Goal: Navigation & Orientation: Find specific page/section

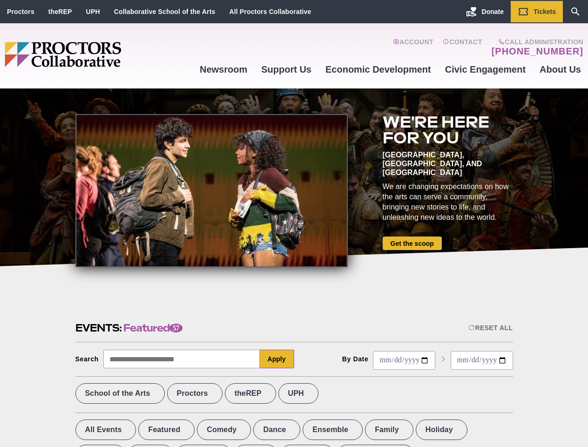
click at [294, 223] on div at bounding box center [211, 190] width 272 height 153
click at [489, 328] on div "Reset All" at bounding box center [490, 327] width 44 height 7
click at [277, 359] on button "Apply" at bounding box center [277, 358] width 34 height 19
